Goal: Transaction & Acquisition: Purchase product/service

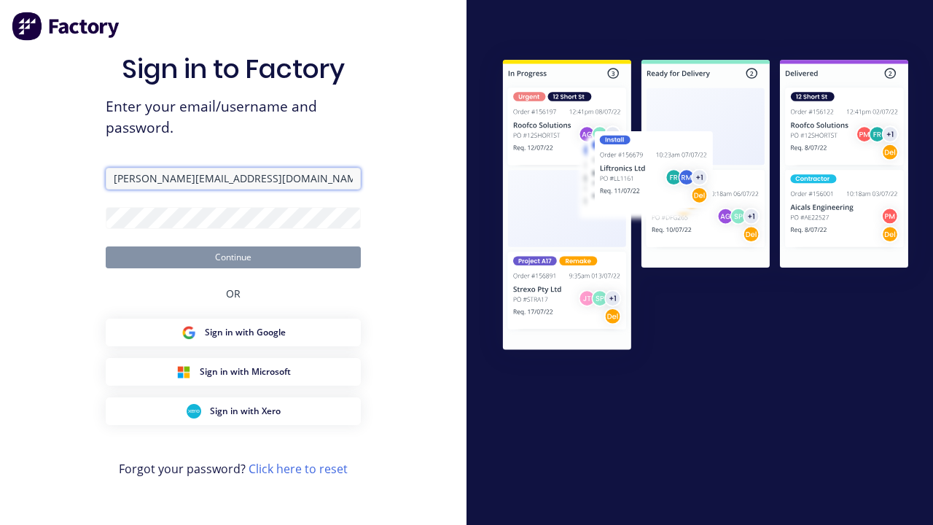
type input "[PERSON_NAME][EMAIL_ADDRESS][DOMAIN_NAME]"
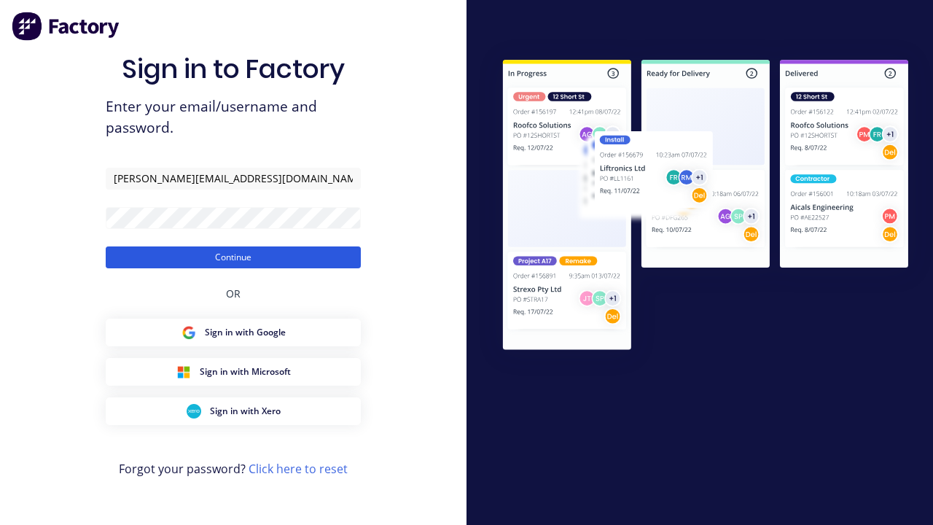
click at [233, 257] on button "Continue" at bounding box center [233, 257] width 255 height 22
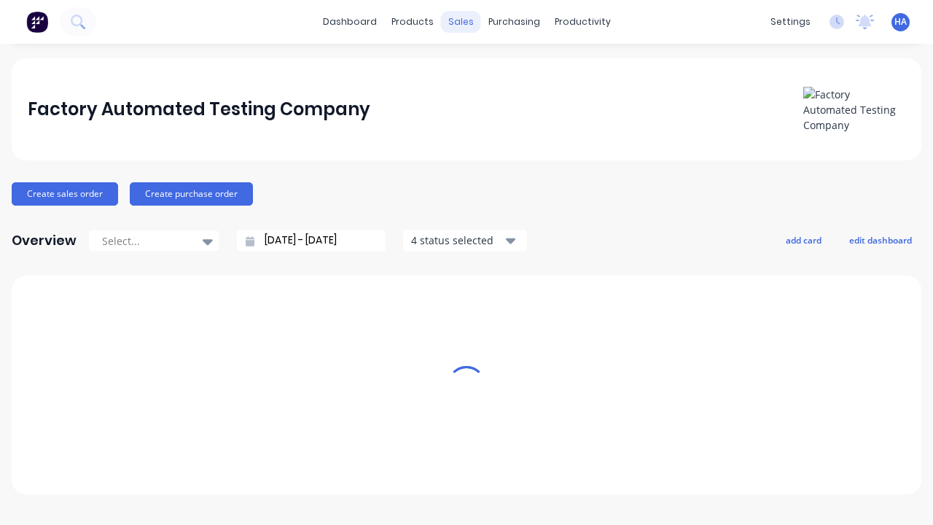
click at [461, 22] on div "sales" at bounding box center [461, 22] width 40 height 22
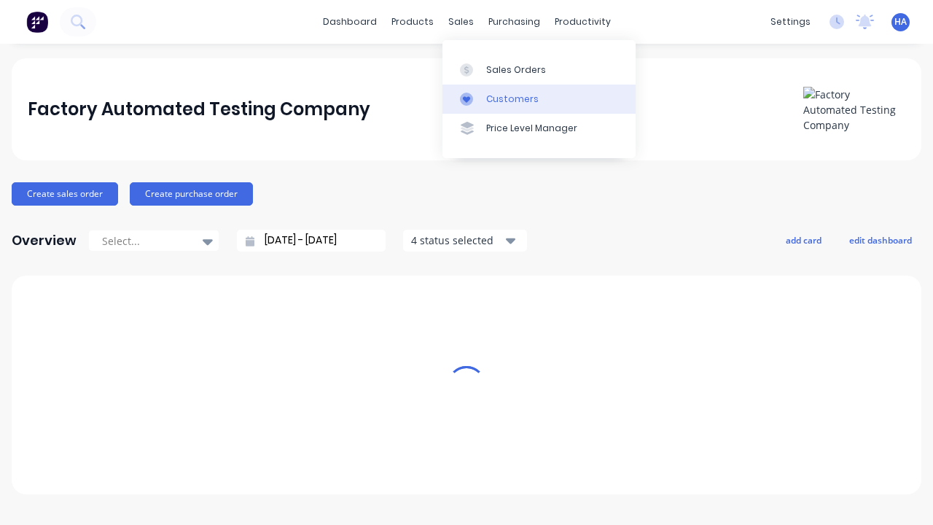
click at [539, 98] on link "Customers" at bounding box center [539, 99] width 193 height 29
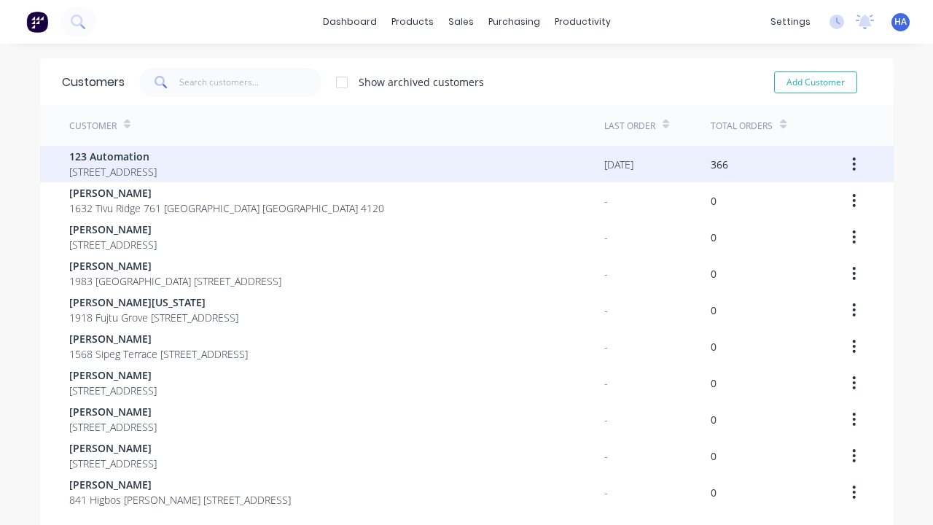
click at [157, 156] on span "123 Automation" at bounding box center [113, 156] width 88 height 15
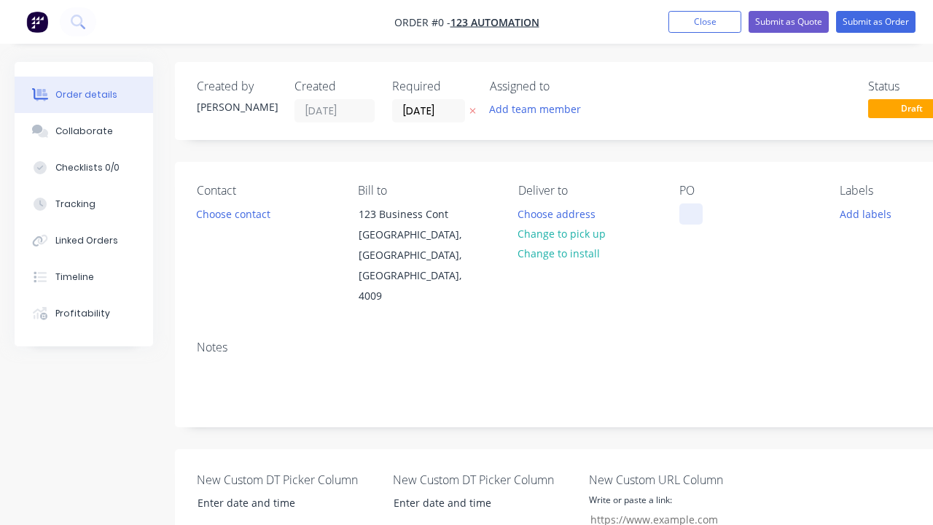
click at [691, 214] on div at bounding box center [691, 213] width 23 height 21
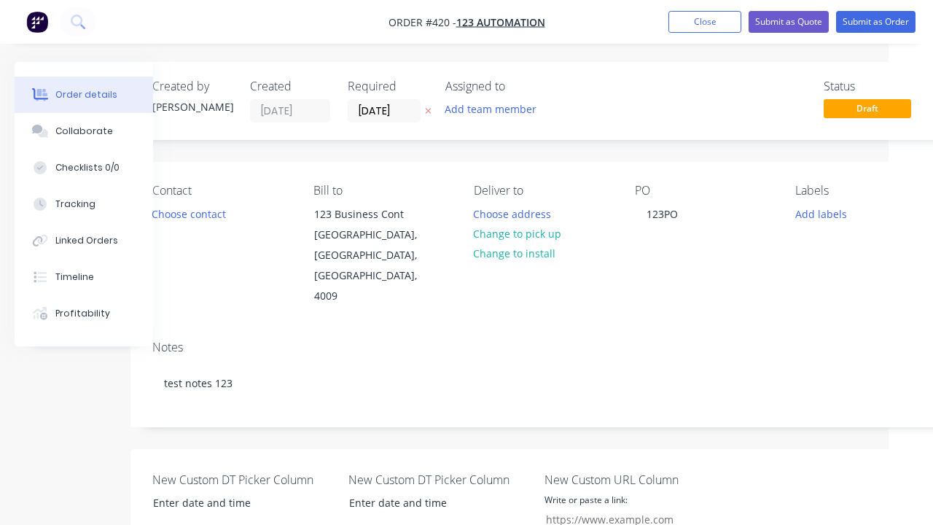
scroll to position [147, 44]
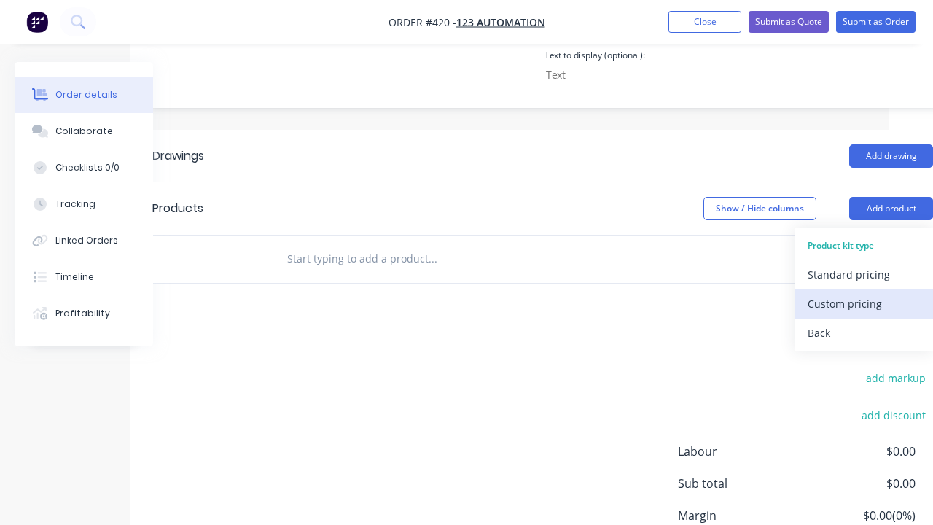
click at [864, 293] on div "Custom pricing" at bounding box center [864, 303] width 112 height 21
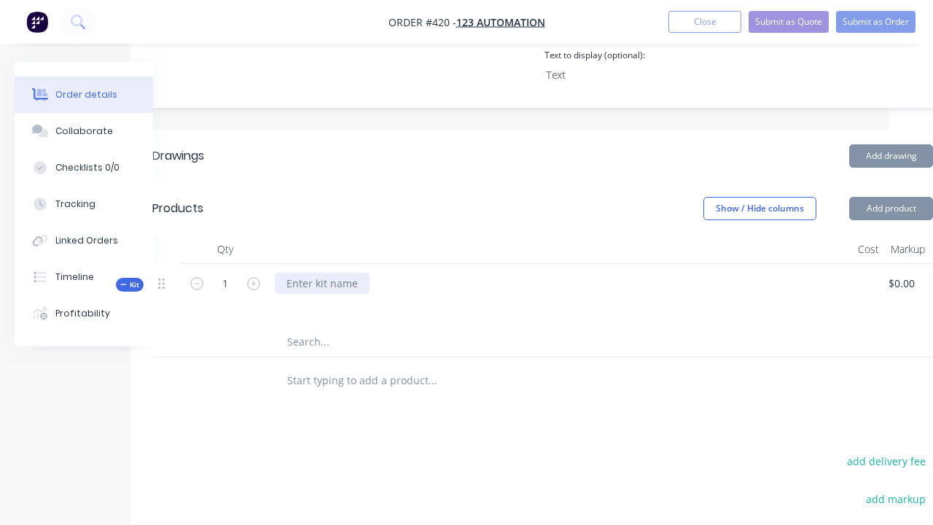
click at [321, 273] on div at bounding box center [322, 283] width 95 height 21
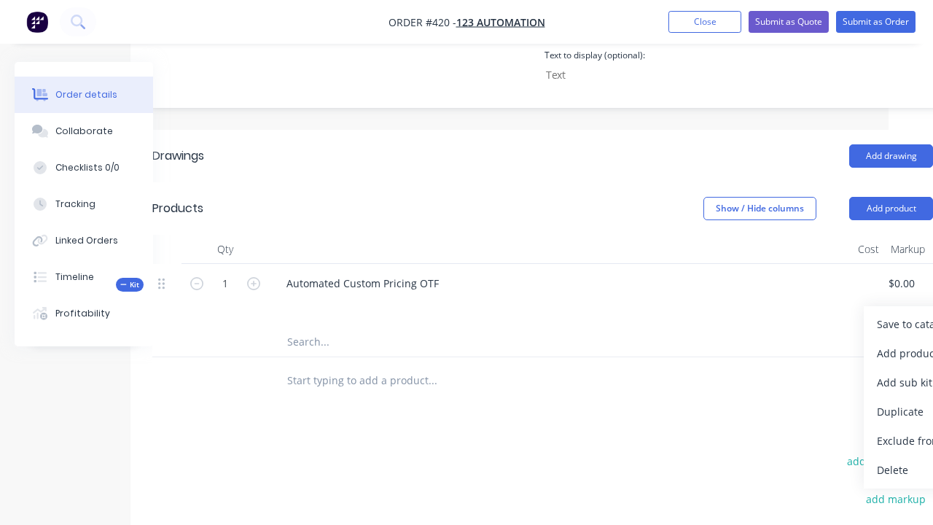
scroll to position [493, 147]
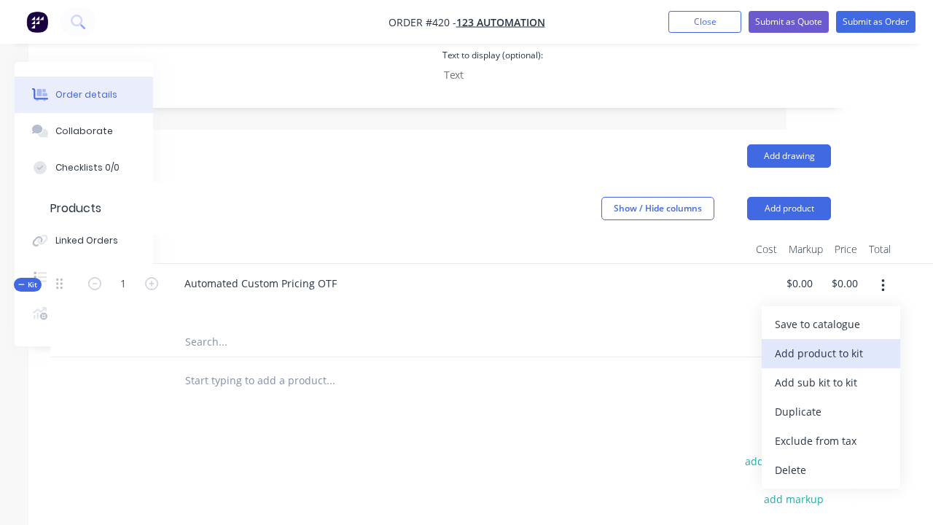
click at [831, 343] on div "Add product to kit" at bounding box center [831, 353] width 112 height 21
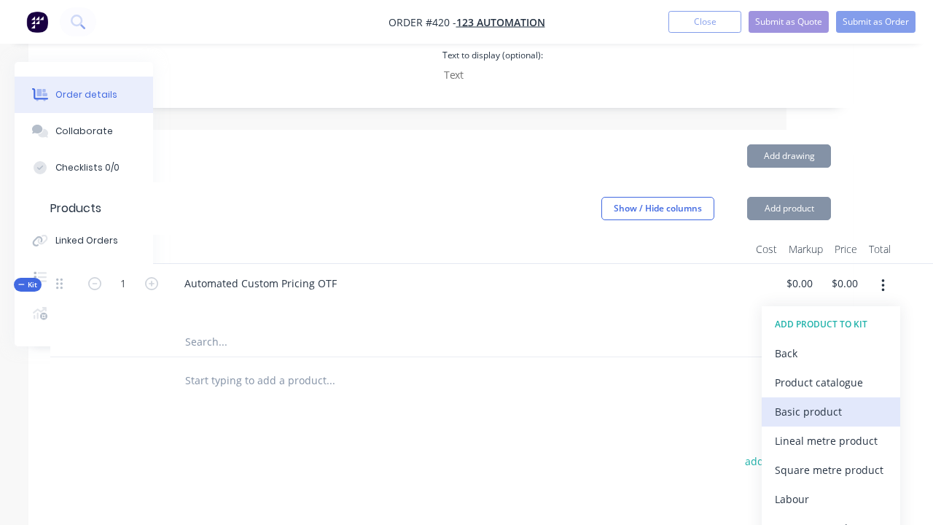
click at [831, 401] on div "Basic product" at bounding box center [831, 411] width 112 height 21
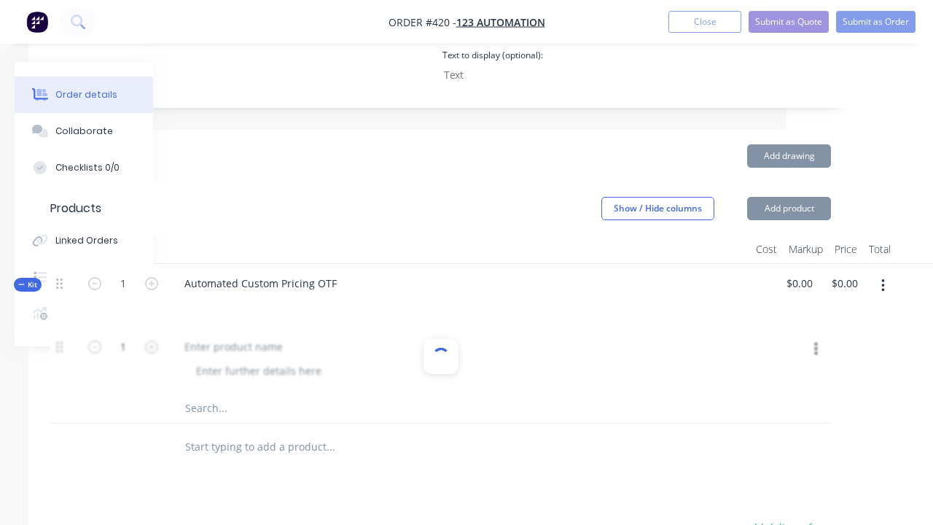
scroll to position [536, 0]
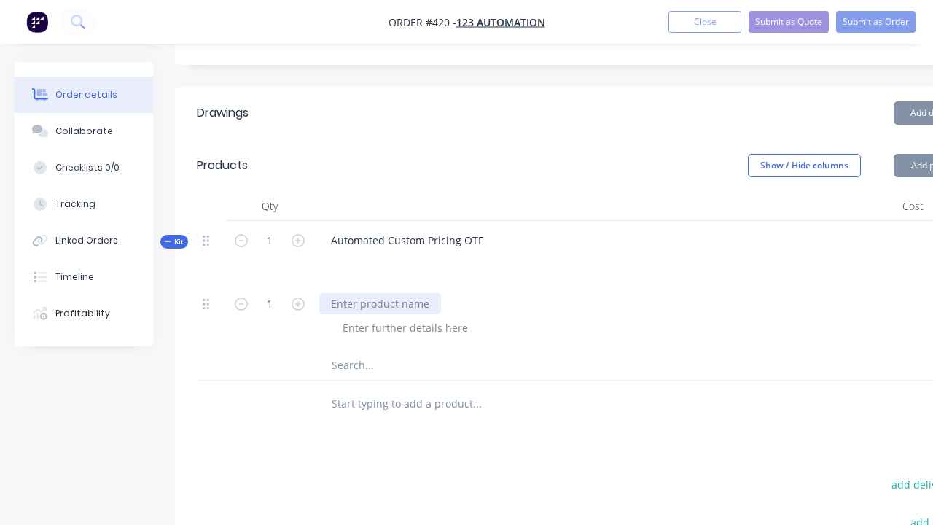
click at [378, 293] on div at bounding box center [380, 303] width 122 height 21
click at [403, 317] on div at bounding box center [405, 327] width 149 height 21
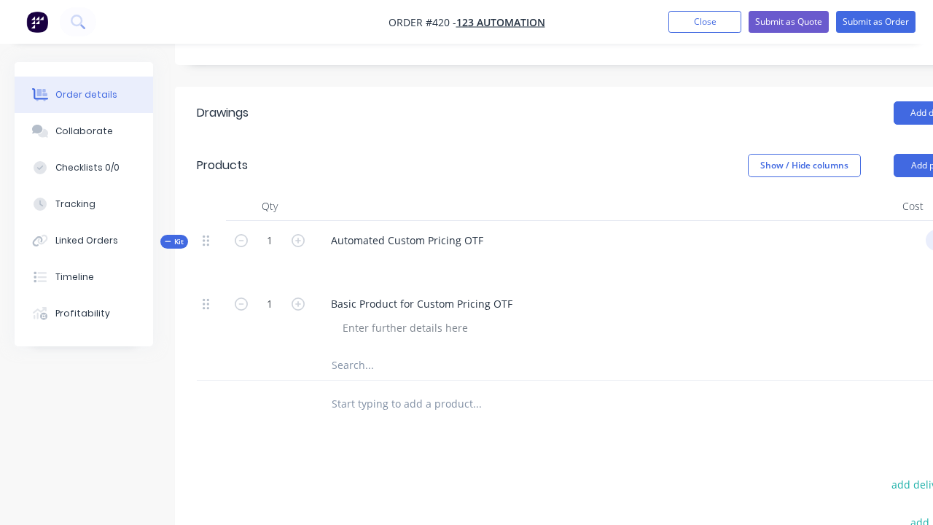
click at [917, 221] on div "Kit 1 Automated Custom Pricing OTF $0.00 $0.00 $0.00 $0.00" at bounding box center [587, 252] width 781 height 63
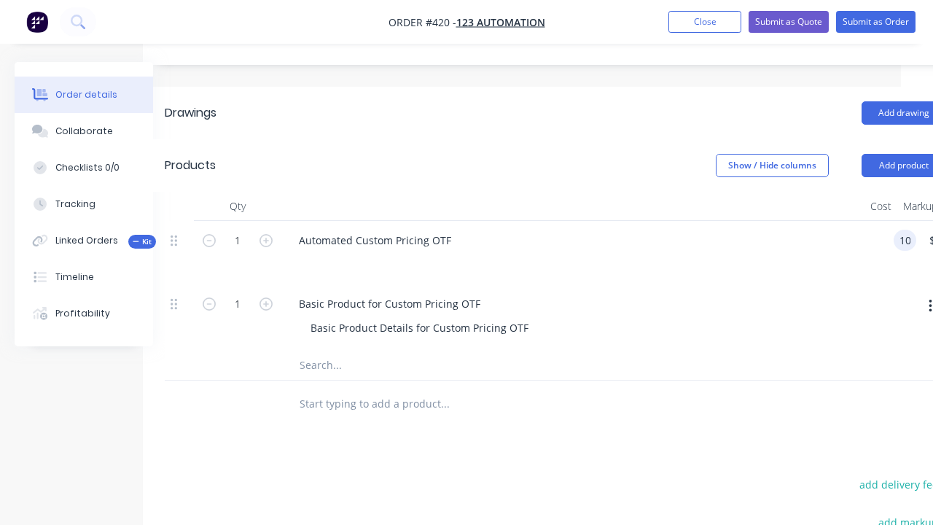
scroll to position [0, 0]
click at [467, 293] on div "Basic Product for Custom Pricing OTF" at bounding box center [389, 303] width 205 height 21
type input "$1,000.00"
